Goal: Information Seeking & Learning: Learn about a topic

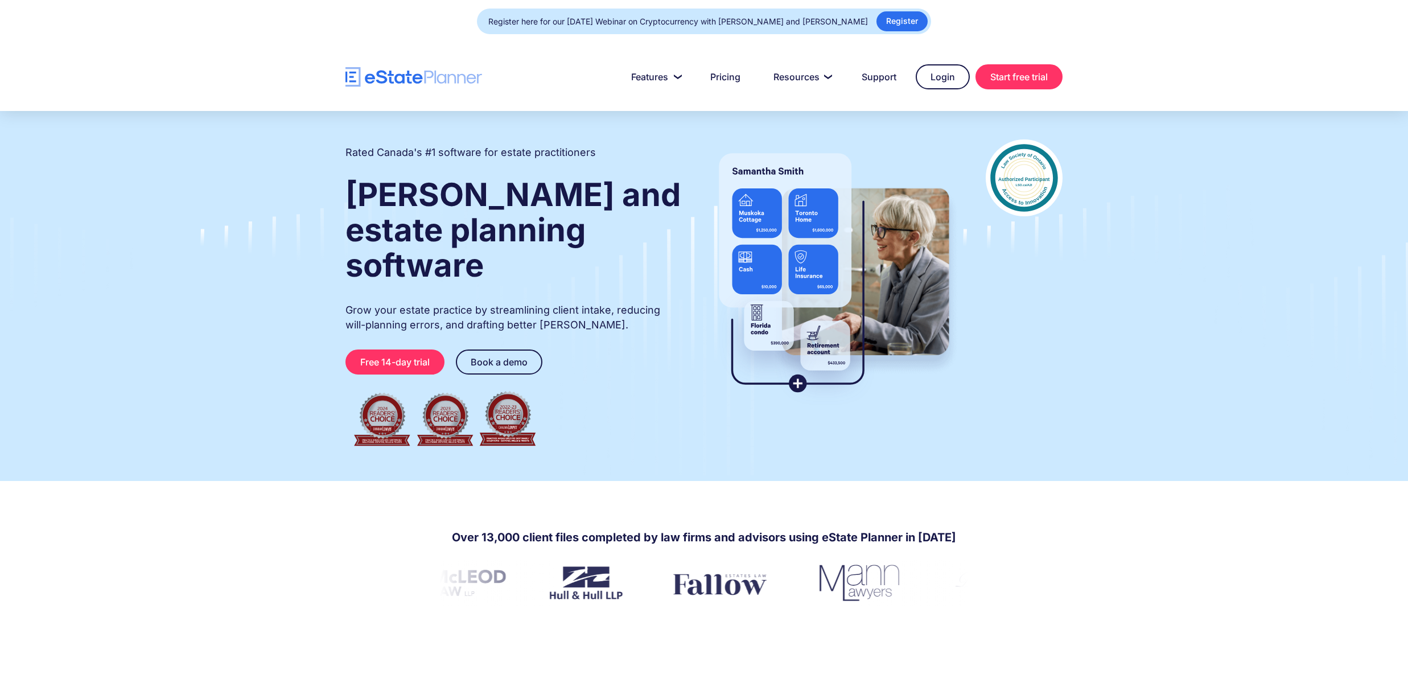
click at [585, 24] on div "Register here for our [DATE] Webinar on Cryptocurrency with [PERSON_NAME] and […" at bounding box center [677, 22] width 379 height 16
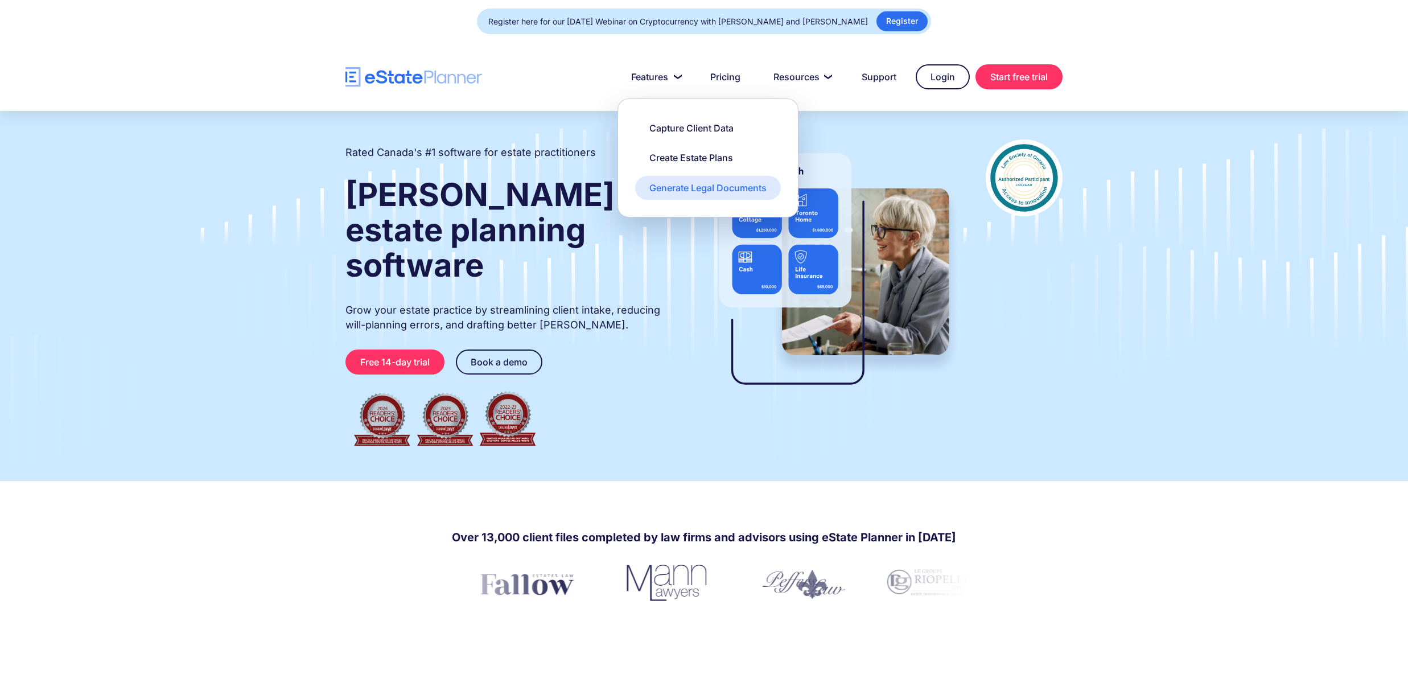
click at [716, 191] on div "Generate Legal Documents" at bounding box center [707, 187] width 117 height 13
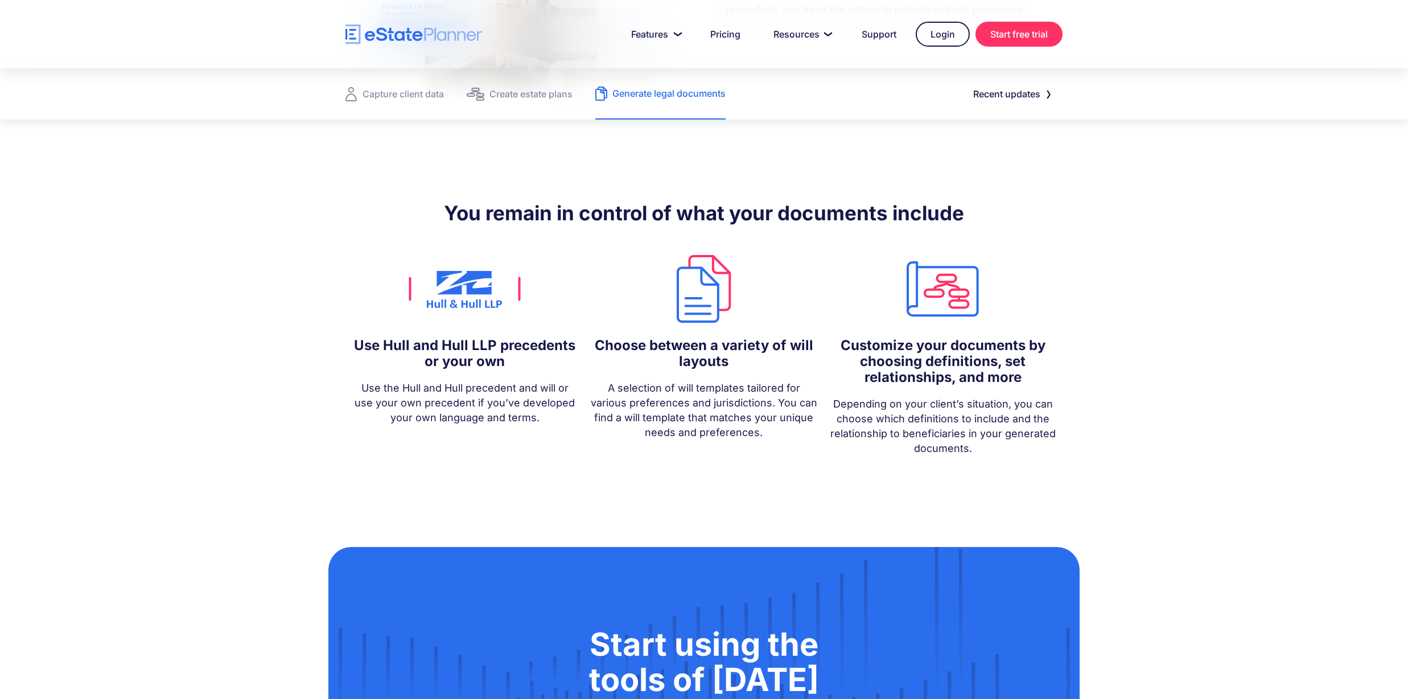
scroll to position [908, 0]
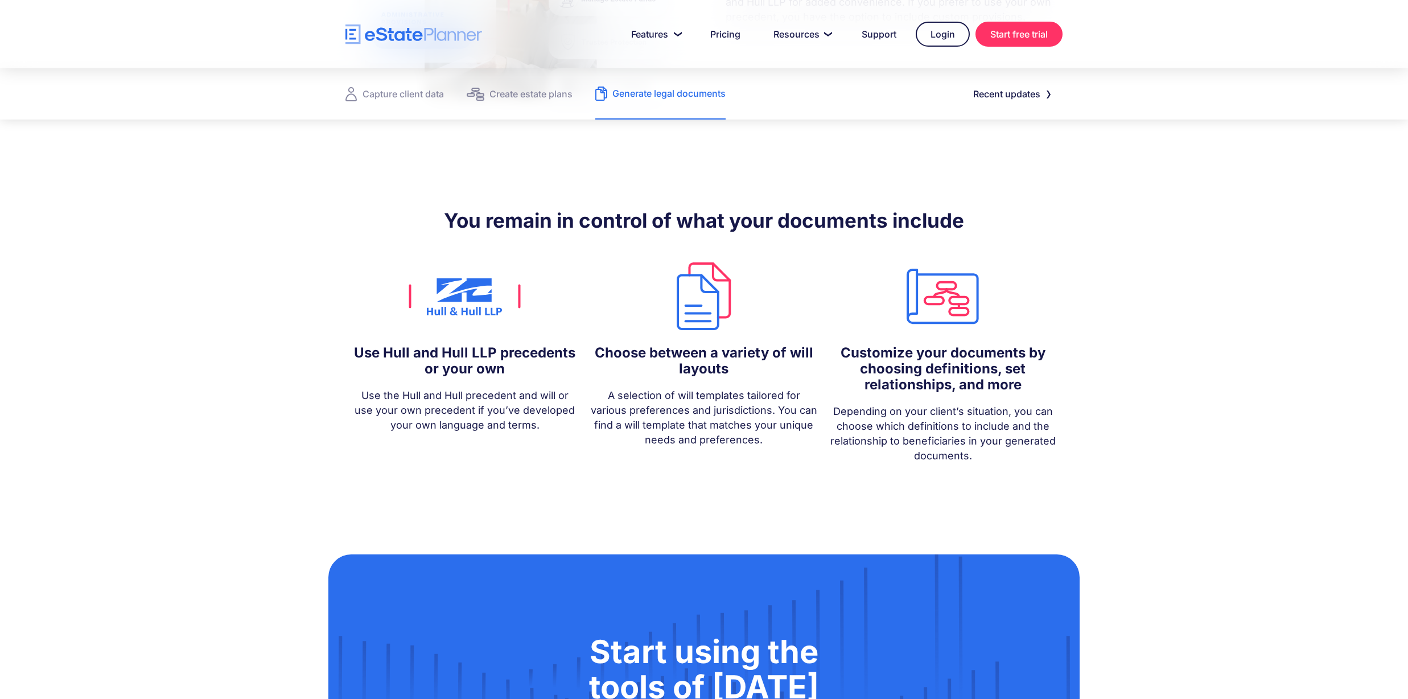
click at [464, 271] on img at bounding box center [464, 295] width 225 height 75
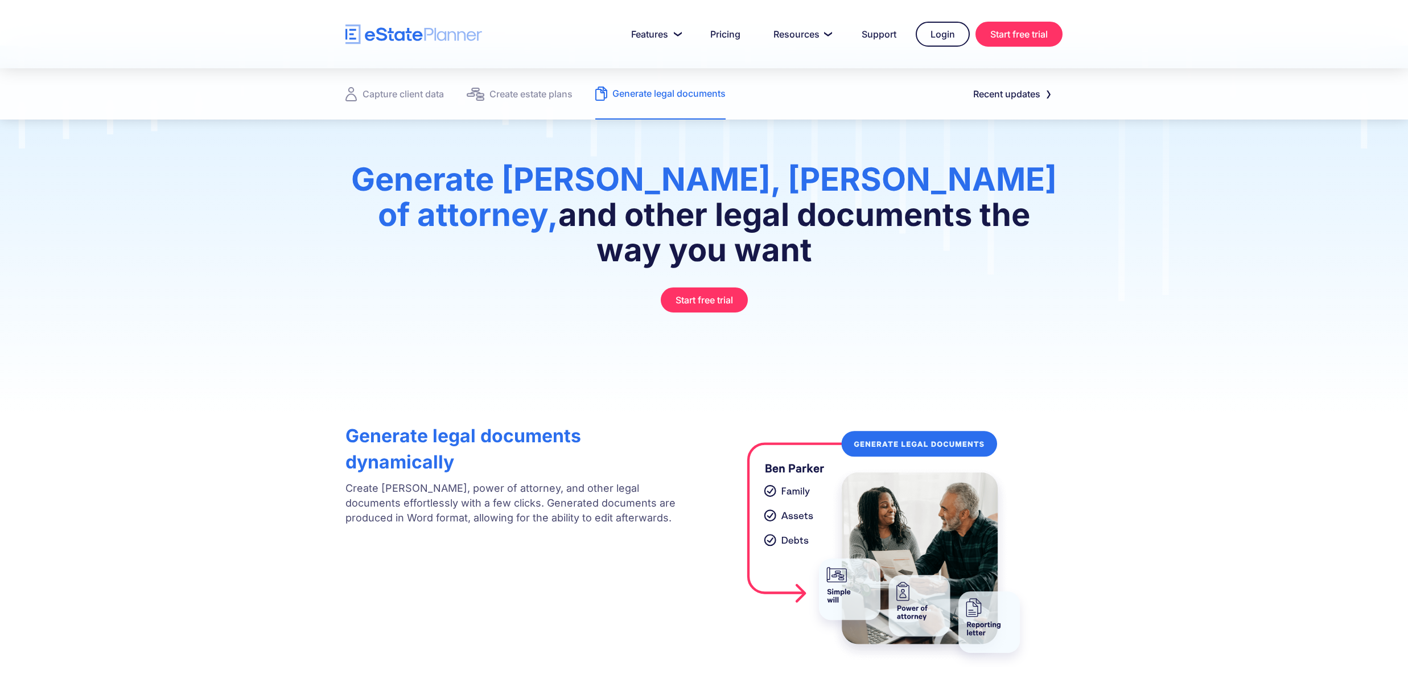
scroll to position [0, 0]
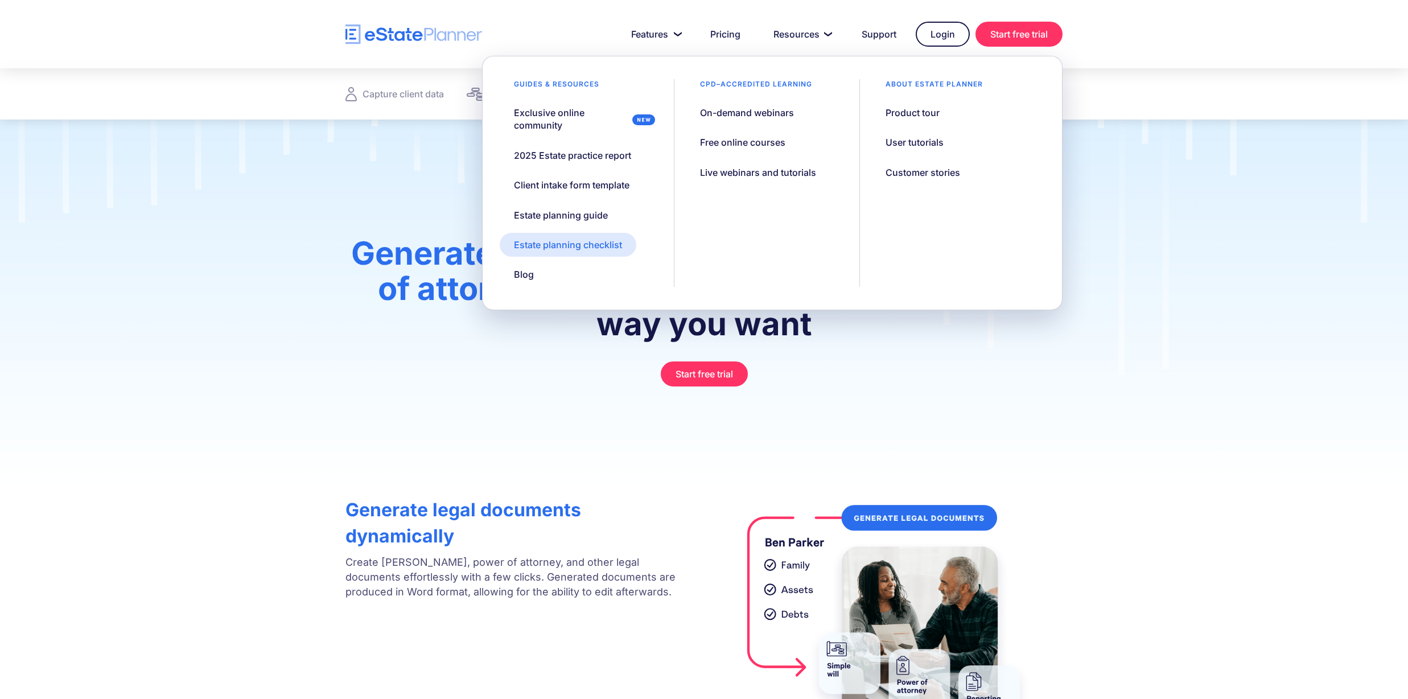
click at [575, 246] on div "Estate planning checklist" at bounding box center [568, 244] width 108 height 13
